Goal: Task Accomplishment & Management: Manage account settings

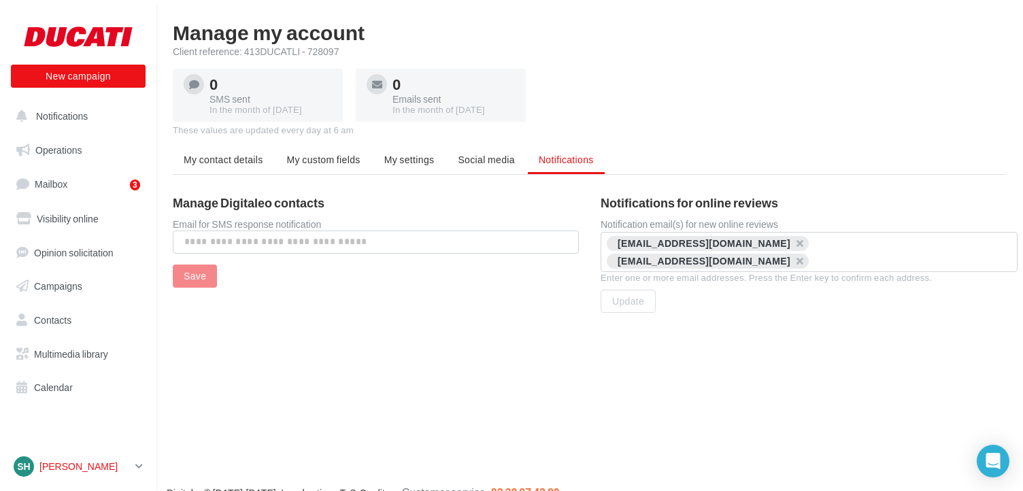
click at [139, 472] on icon at bounding box center [138, 466] width 7 height 12
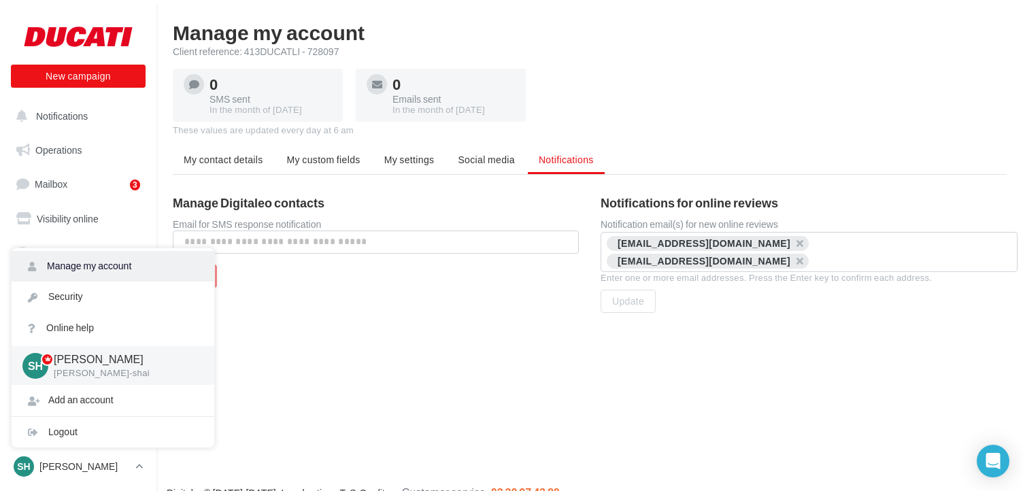
click at [95, 272] on link "Manage my account" at bounding box center [113, 266] width 203 height 31
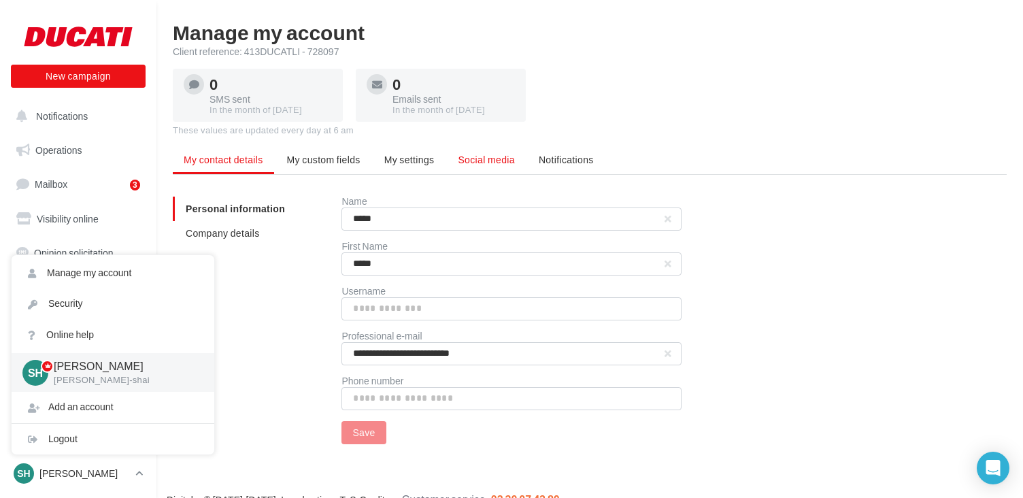
click at [485, 155] on span "Social media" at bounding box center [486, 160] width 56 height 12
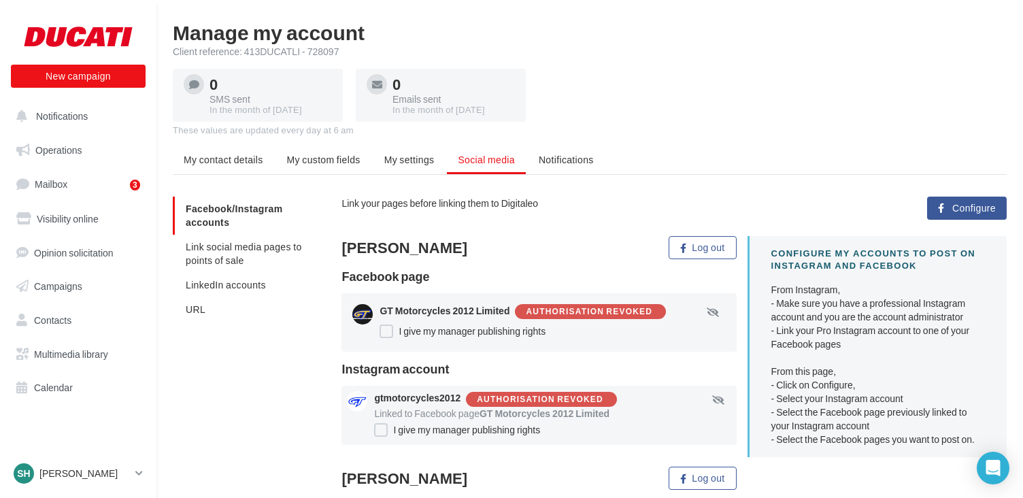
click at [959, 205] on span "Configure" at bounding box center [974, 208] width 44 height 11
